Goal: Task Accomplishment & Management: Use online tool/utility

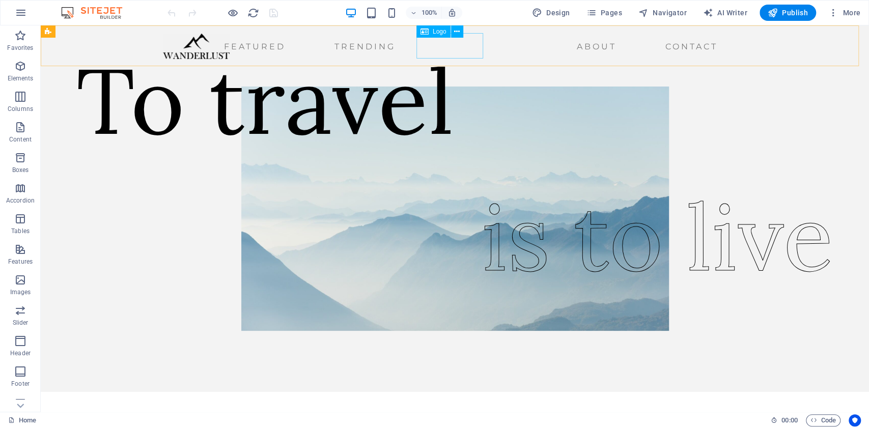
click at [230, 52] on div at bounding box center [196, 46] width 67 height 25
click at [434, 34] on span "Logo" at bounding box center [440, 32] width 14 height 6
click at [454, 31] on icon at bounding box center [457, 31] width 6 height 11
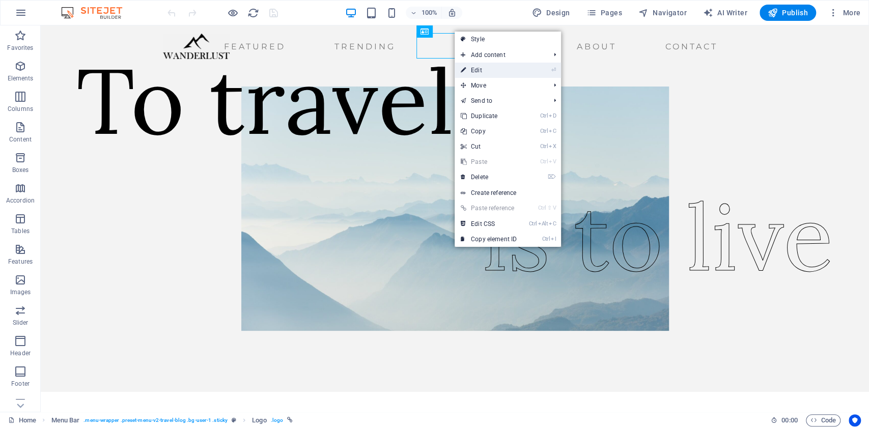
click at [493, 69] on link "⏎ Edit" at bounding box center [489, 70] width 68 height 15
select select "px"
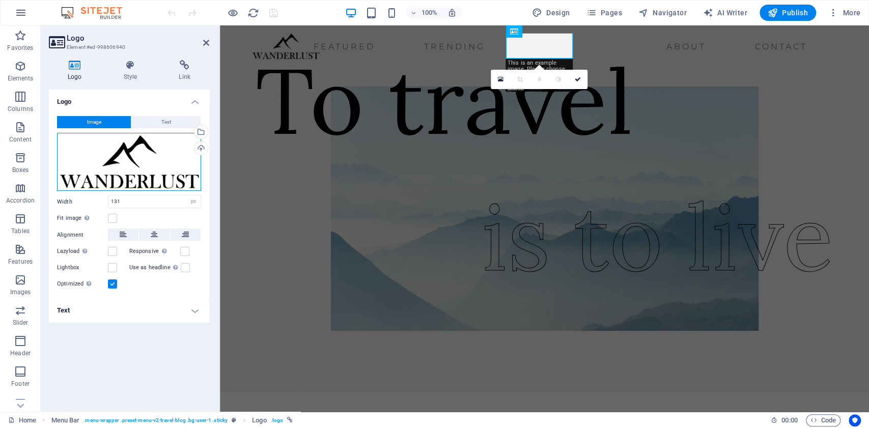
click at [146, 146] on div "Drag files here, click to choose files or select files from Files or our free s…" at bounding box center [129, 162] width 144 height 58
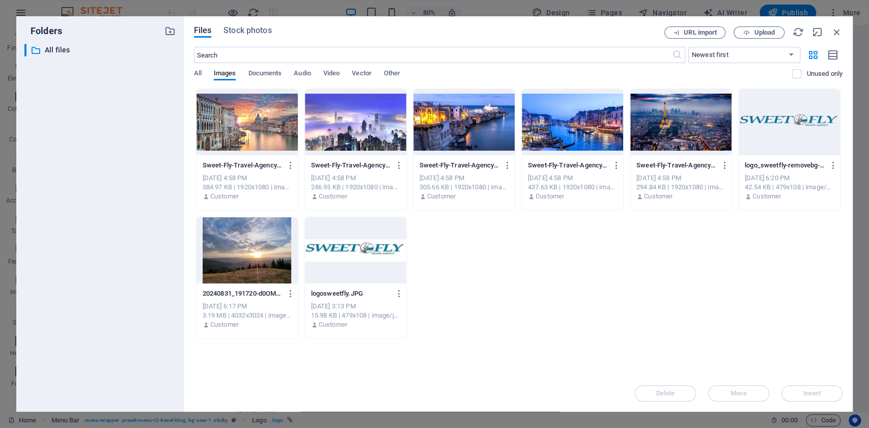
click at [355, 250] on div at bounding box center [355, 250] width 101 height 66
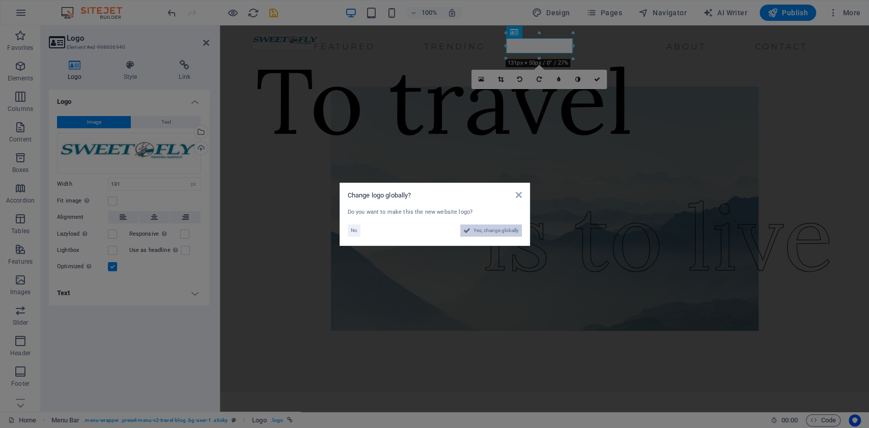
click at [500, 227] on span "Yes, change globally" at bounding box center [495, 231] width 45 height 12
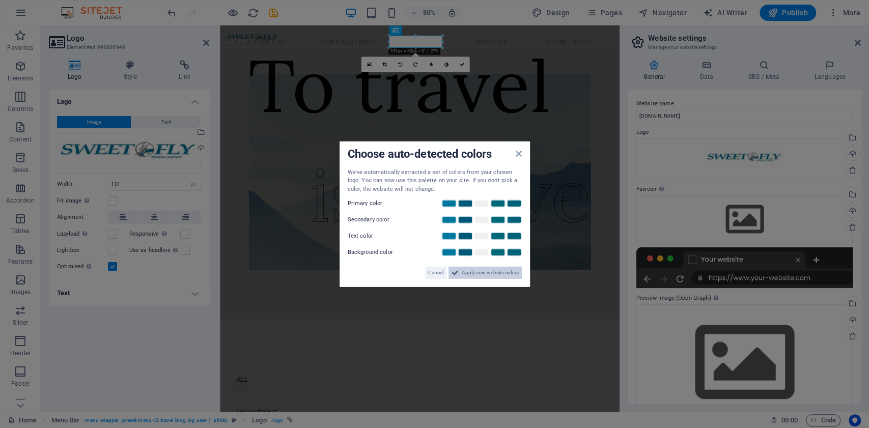
click at [468, 273] on span "Apply new website colors" at bounding box center [490, 273] width 57 height 12
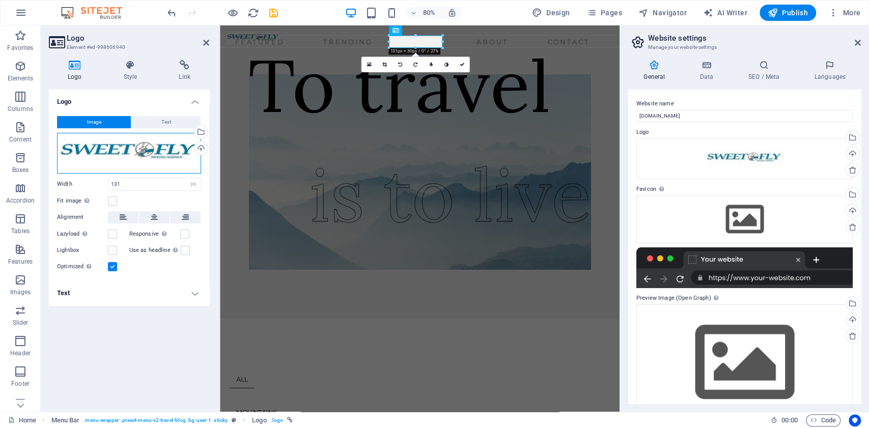
click at [168, 150] on div "Drag files here, click to choose files or select files from Files or our free s…" at bounding box center [129, 153] width 144 height 41
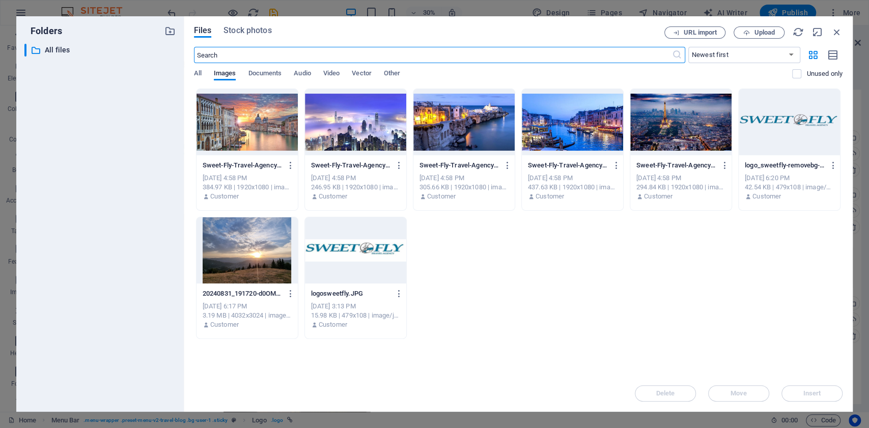
click at [766, 134] on div at bounding box center [789, 122] width 101 height 66
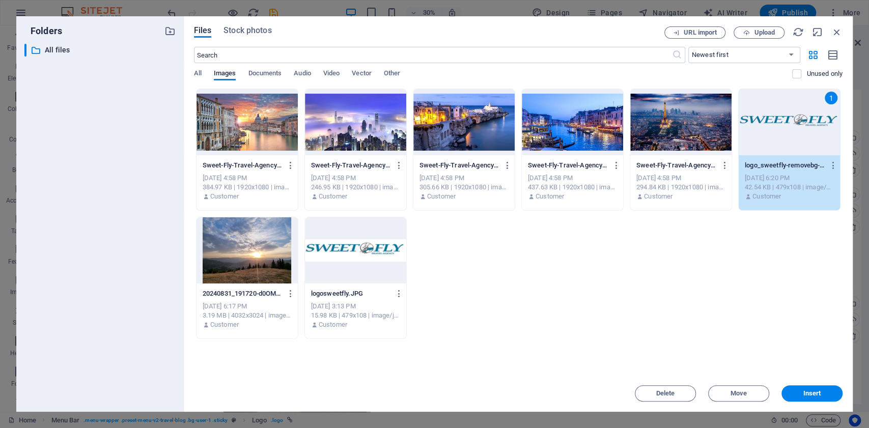
click at [766, 134] on div "1" at bounding box center [789, 122] width 101 height 66
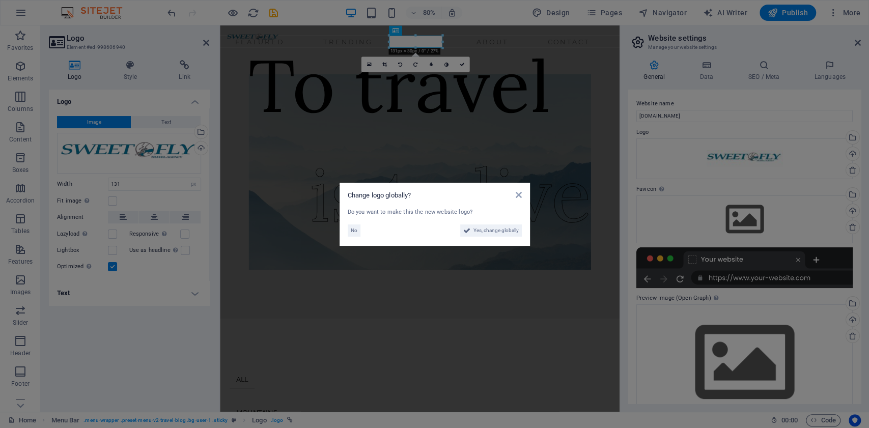
click at [491, 224] on div "No Yes, change globally" at bounding box center [435, 228] width 174 height 16
click at [500, 227] on span "Yes, change globally" at bounding box center [495, 231] width 45 height 12
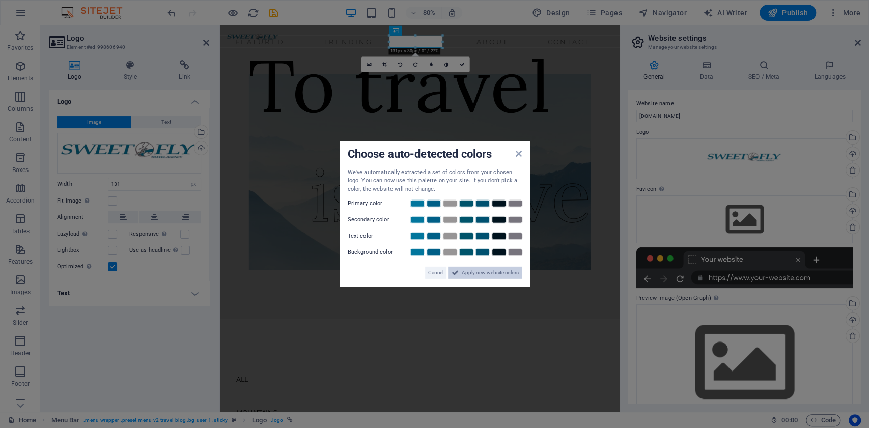
drag, startPoint x: 487, startPoint y: 273, endPoint x: 335, endPoint y: 310, distance: 156.6
click at [487, 273] on span "Apply new website colors" at bounding box center [490, 273] width 57 height 12
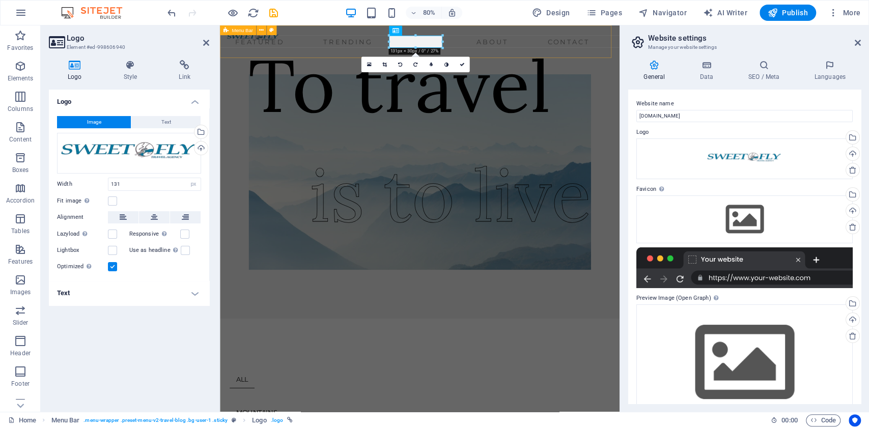
click at [506, 54] on nav "Featured Trending About Contact" at bounding box center [457, 47] width 458 height 16
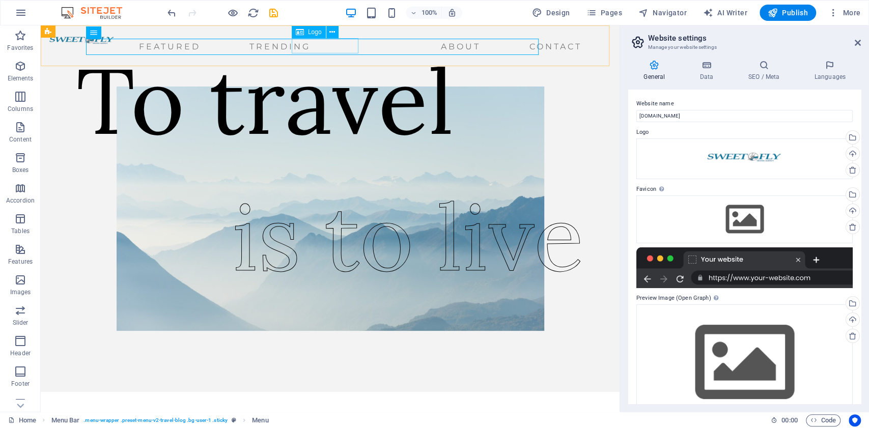
click at [304, 38] on div "Logo" at bounding box center [309, 32] width 34 height 12
click at [116, 46] on div at bounding box center [82, 41] width 67 height 15
click at [331, 30] on icon at bounding box center [332, 32] width 6 height 11
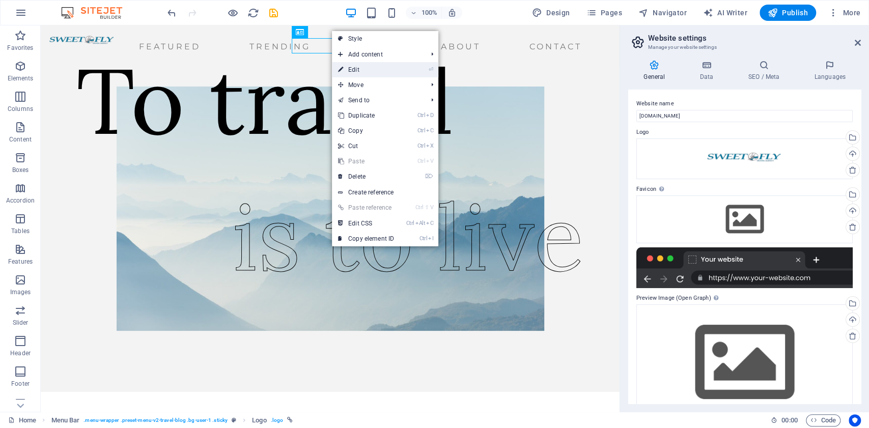
click at [359, 66] on link "⏎ Edit" at bounding box center [366, 69] width 68 height 15
select select "px"
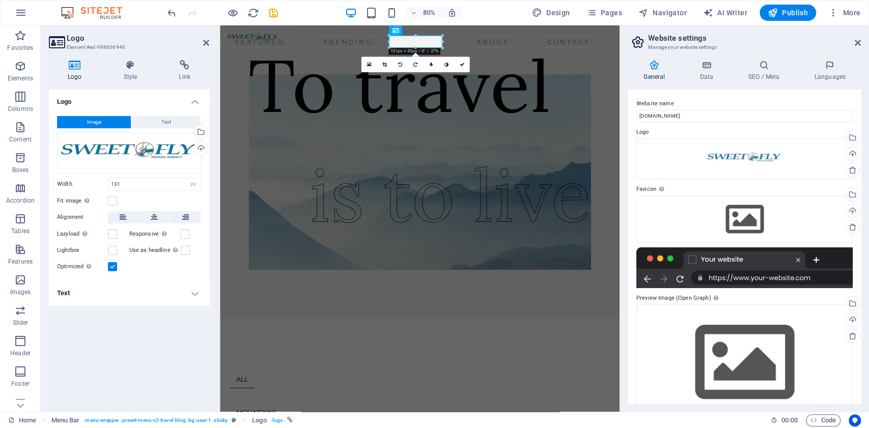
drag, startPoint x: 99, startPoint y: 199, endPoint x: 107, endPoint y: 200, distance: 8.2
click at [100, 199] on label "Fit image Automatically fit image to a fixed width and height" at bounding box center [82, 201] width 51 height 12
click at [0, 0] on input "Fit image Automatically fit image to a fixed width and height" at bounding box center [0, 0] width 0 height 0
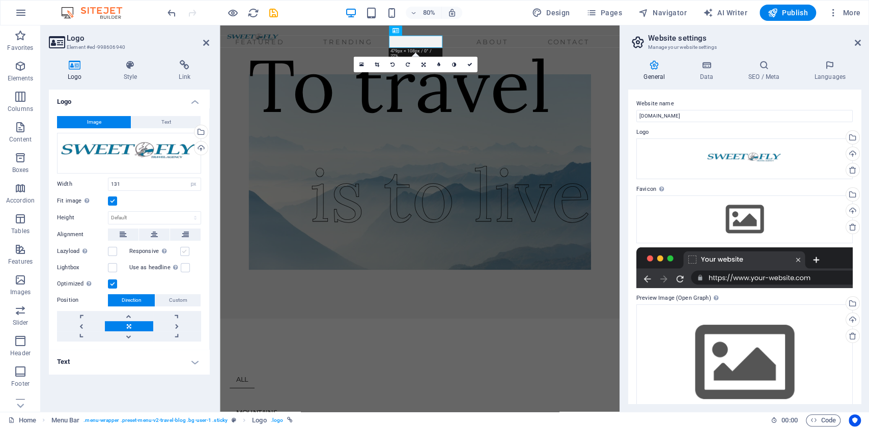
click at [184, 252] on label at bounding box center [184, 251] width 9 height 9
click at [0, 0] on input "Responsive Automatically load retina image and smartphone optimized sizes." at bounding box center [0, 0] width 0 height 0
click at [111, 252] on label at bounding box center [112, 251] width 9 height 9
click at [0, 0] on input "Lazyload Loading images after the page loads improves page speed." at bounding box center [0, 0] width 0 height 0
click at [168, 217] on select "Default auto px" at bounding box center [154, 218] width 92 height 12
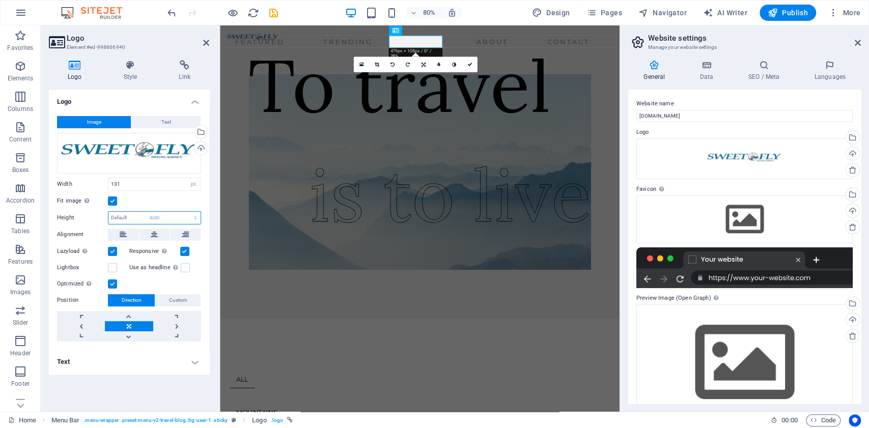
click at [108, 212] on select "Default auto px" at bounding box center [154, 218] width 92 height 12
click at [178, 213] on select "Default auto px" at bounding box center [154, 218] width 92 height 12
click at [108, 212] on select "Default auto px" at bounding box center [154, 218] width 92 height 12
select select "DISABLED_OPTION_VALUE"
click at [183, 184] on input "131" at bounding box center [154, 184] width 92 height 12
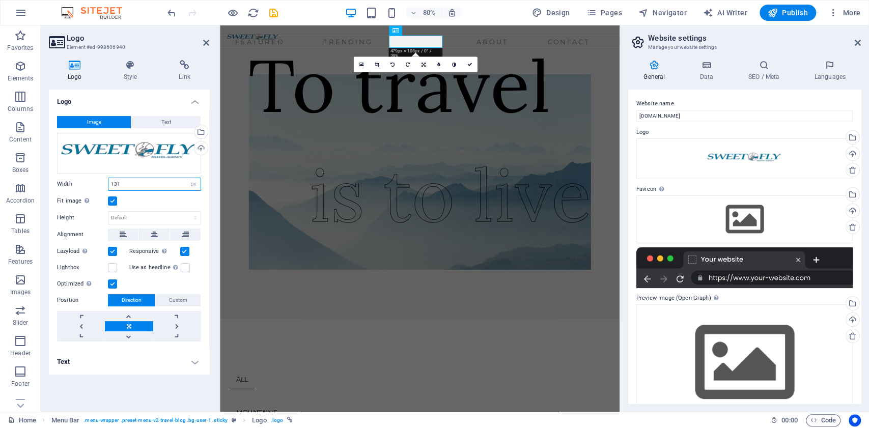
drag, startPoint x: 179, startPoint y: 186, endPoint x: 98, endPoint y: 193, distance: 81.3
click at [97, 193] on div "Image Text Drag files here, click to choose files or select files from Files or…" at bounding box center [129, 229] width 160 height 242
drag, startPoint x: 150, startPoint y: 188, endPoint x: 86, endPoint y: 187, distance: 64.2
click at [82, 188] on div "Width 141 Default auto px rem % em vh vw" at bounding box center [129, 184] width 144 height 13
type input "151"
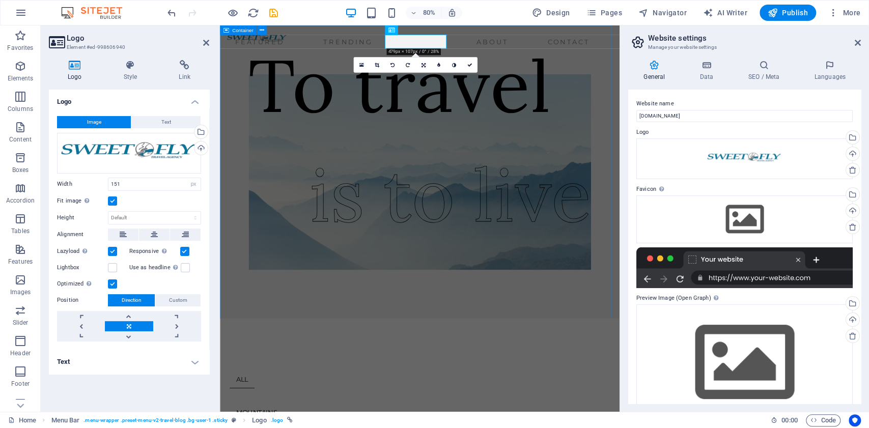
click at [560, 307] on div "To travel is to live" at bounding box center [469, 208] width 499 height 367
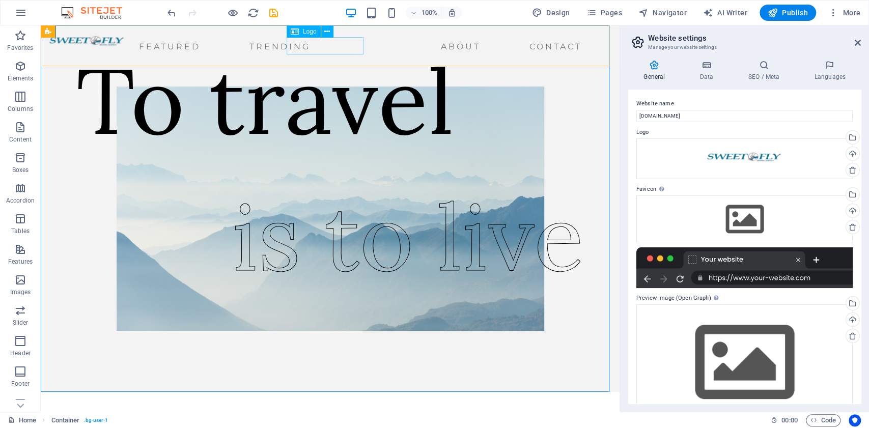
click at [126, 40] on div at bounding box center [87, 43] width 77 height 18
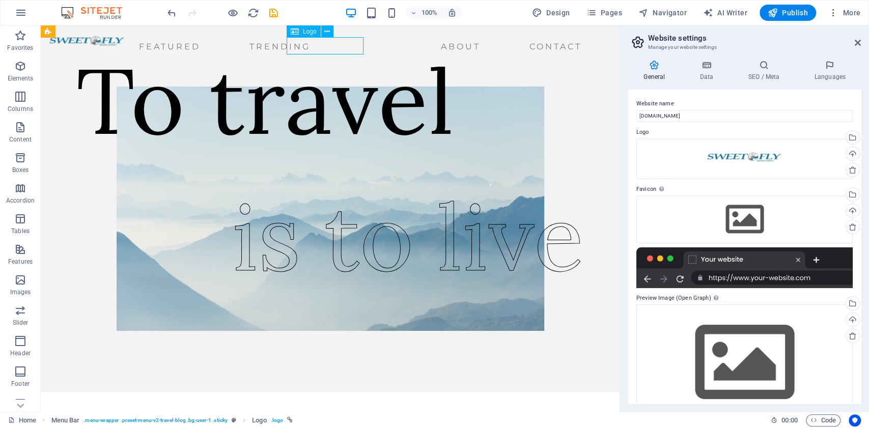
click at [126, 45] on div at bounding box center [87, 43] width 77 height 18
